Goal: Navigation & Orientation: Find specific page/section

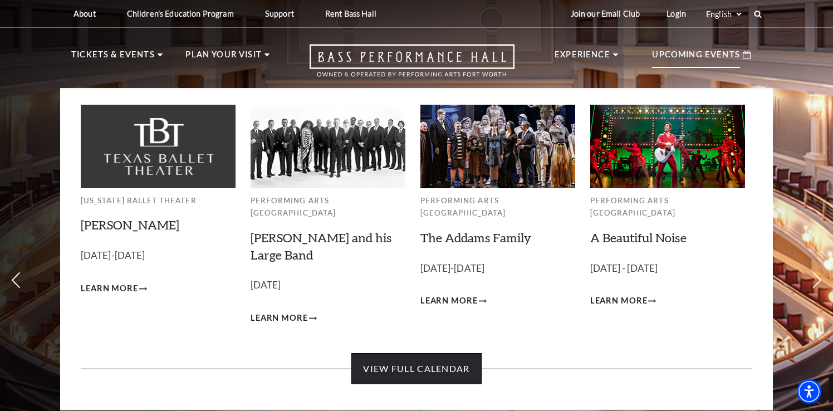
click at [431, 367] on link "View Full Calendar" at bounding box center [416, 368] width 130 height 31
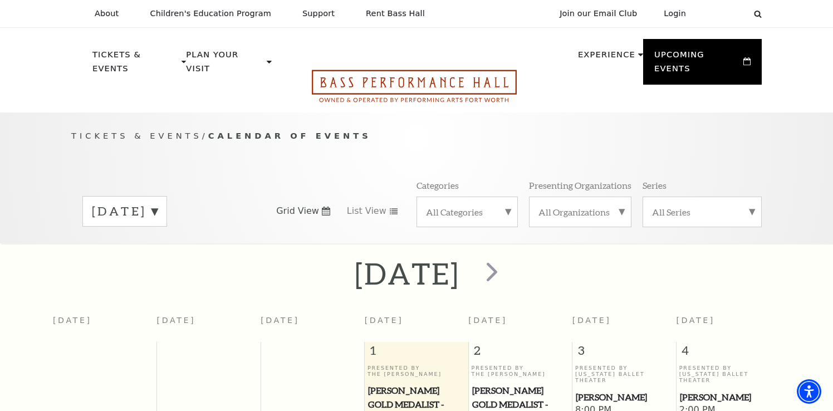
click at [413, 74] on icon "Open this option" at bounding box center [414, 86] width 205 height 33
